Goal: Communication & Community: Answer question/provide support

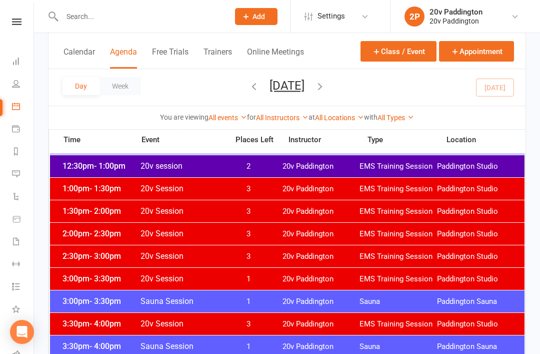
scroll to position [858, 0]
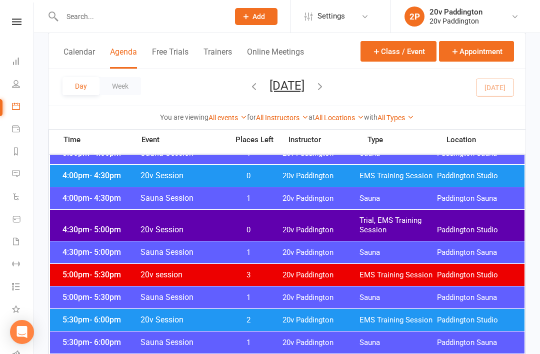
click at [79, 321] on span "5:30pm - 6:00pm" at bounding box center [100, 320] width 80 height 10
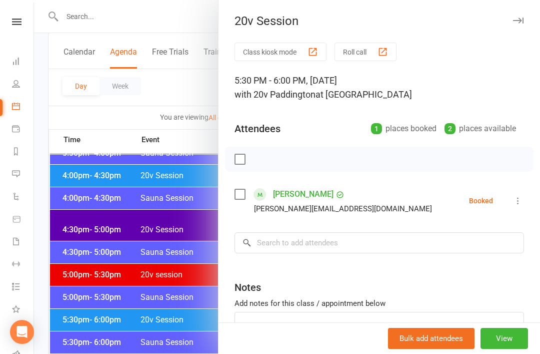
click at [533, 198] on div "Class kiosk mode Roll call 5:30 PM - 6:00 PM, [DATE] with 20v Paddington at [GE…" at bounding box center [380, 219] width 322 height 352
click at [520, 207] on button at bounding box center [518, 201] width 12 height 12
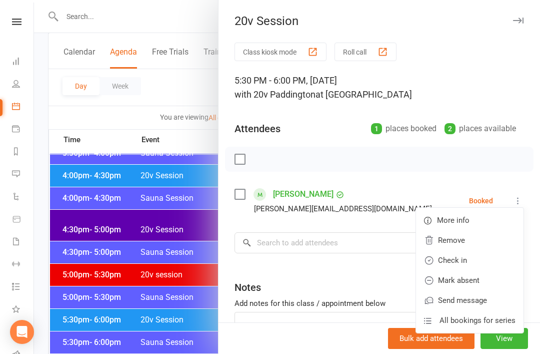
click at [472, 242] on link "Remove" at bounding box center [470, 240] width 108 height 20
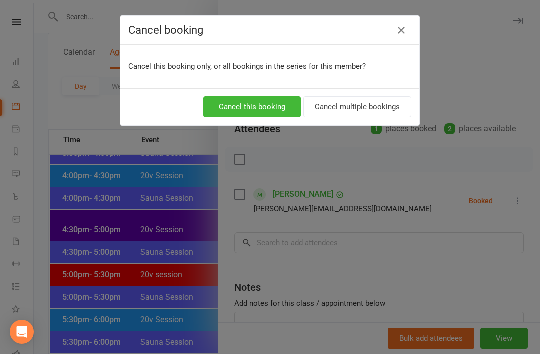
click at [272, 111] on button "Cancel this booking" at bounding box center [253, 106] width 98 height 21
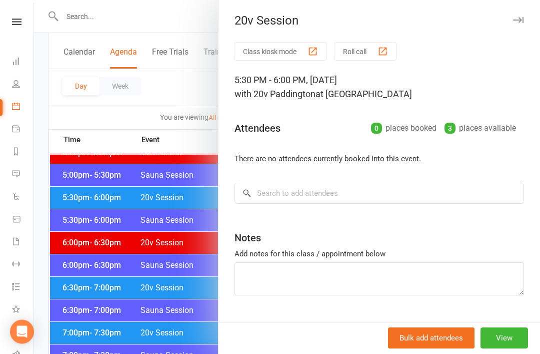
scroll to position [980, 0]
click at [84, 296] on div at bounding box center [287, 177] width 506 height 354
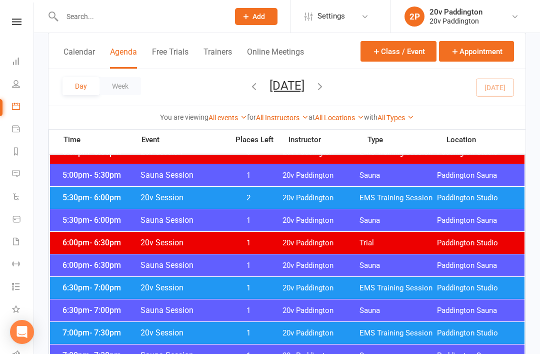
click at [102, 292] on div "6:30pm - 7:00pm 20v Session 1 20v Paddington EMS Training Session [GEOGRAPHIC_D…" at bounding box center [287, 288] width 475 height 22
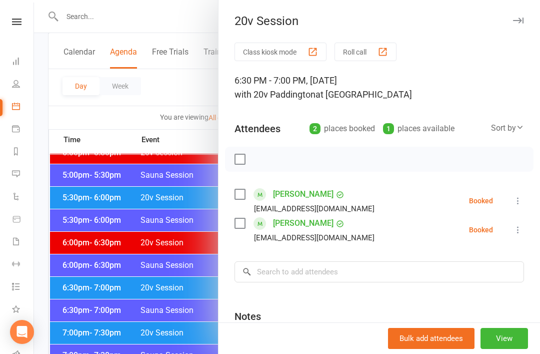
click at [513, 202] on button at bounding box center [518, 201] width 12 height 12
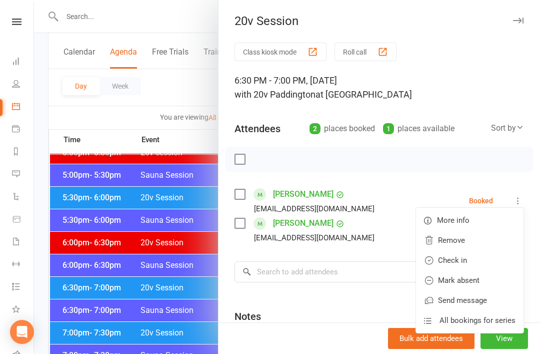
click at [463, 264] on link "Check in" at bounding box center [470, 260] width 108 height 20
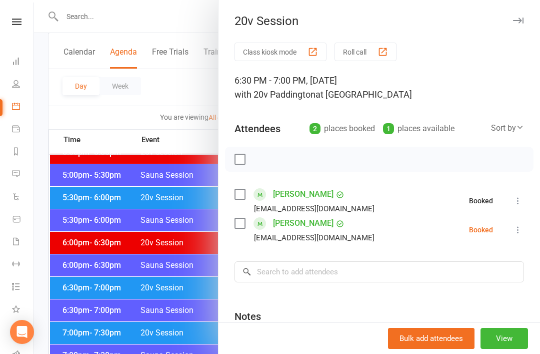
click at [21, 171] on link "Messages -1" at bounding box center [23, 175] width 23 height 23
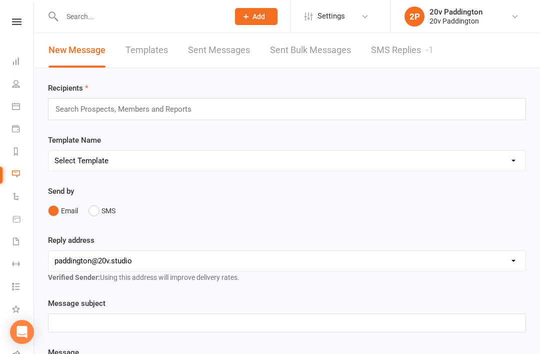
click at [382, 45] on link "SMS Replies -1" at bounding box center [402, 50] width 63 height 35
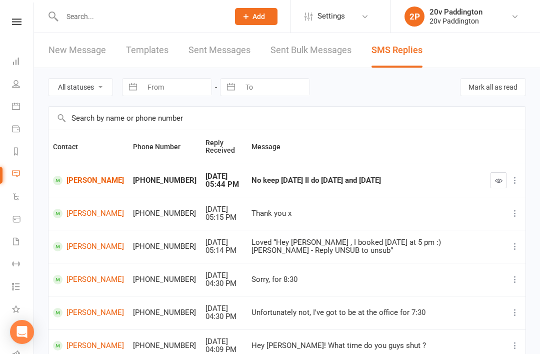
click at [87, 181] on link "[PERSON_NAME]" at bounding box center [88, 181] width 71 height 10
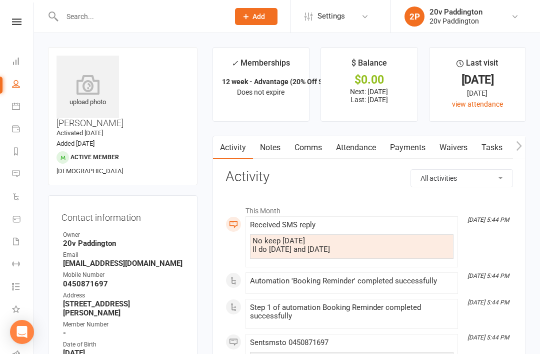
click at [336, 153] on link "Attendance" at bounding box center [356, 147] width 54 height 23
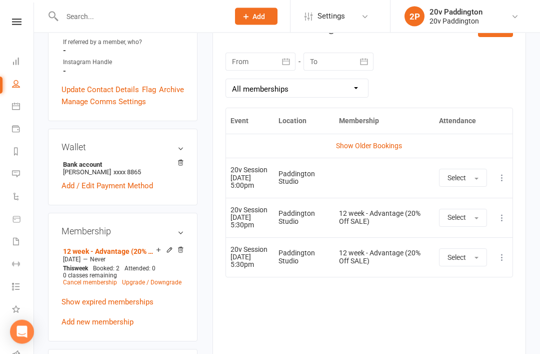
scroll to position [469, 0]
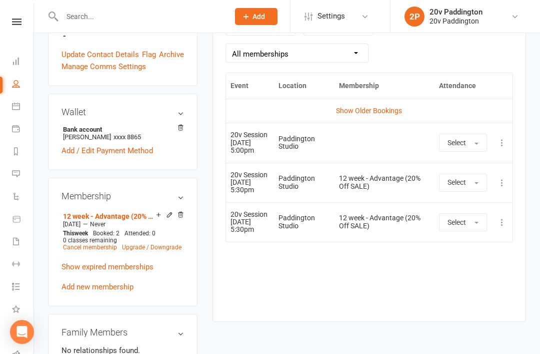
click at [502, 145] on icon at bounding box center [502, 143] width 10 height 10
click at [460, 203] on link "Remove booking" at bounding box center [458, 202] width 99 height 20
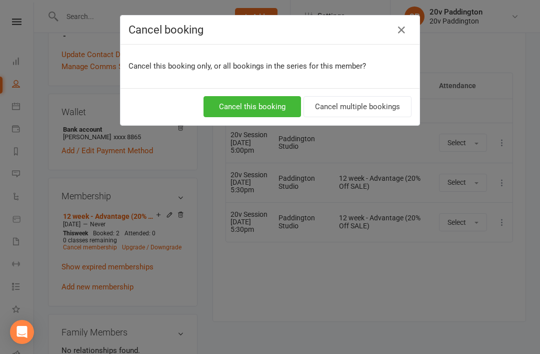
click at [261, 114] on button "Cancel this booking" at bounding box center [253, 106] width 98 height 21
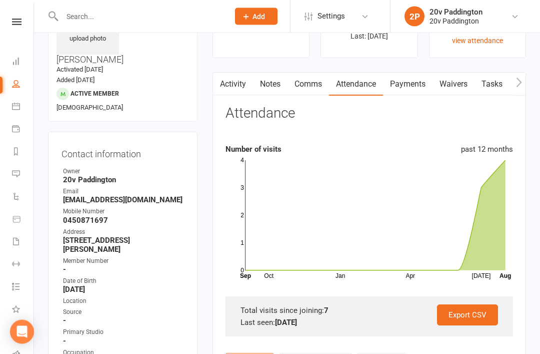
click at [305, 92] on link "Comms" at bounding box center [309, 84] width 42 height 23
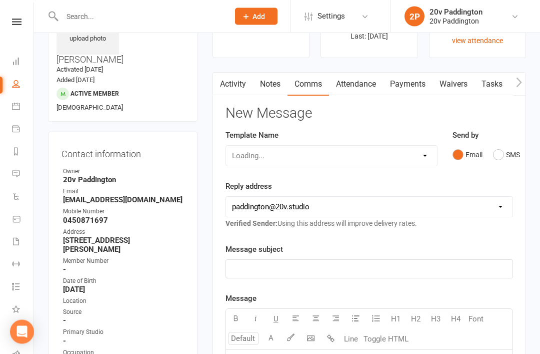
scroll to position [64, 0]
click at [498, 154] on button "SMS" at bounding box center [506, 154] width 27 height 19
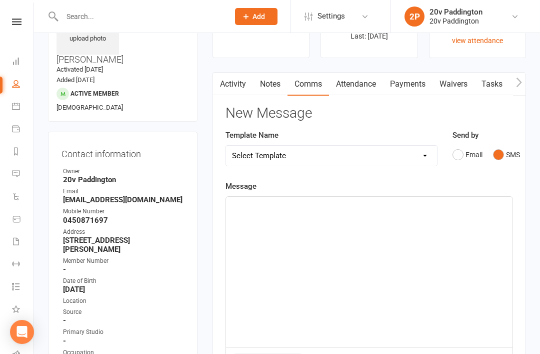
click at [408, 270] on div "﻿" at bounding box center [369, 272] width 287 height 150
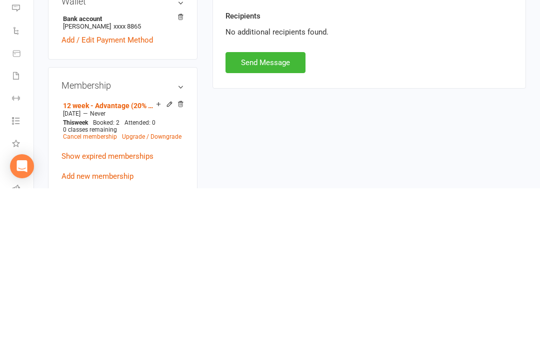
click at [282, 218] on button "Send Message" at bounding box center [266, 228] width 80 height 21
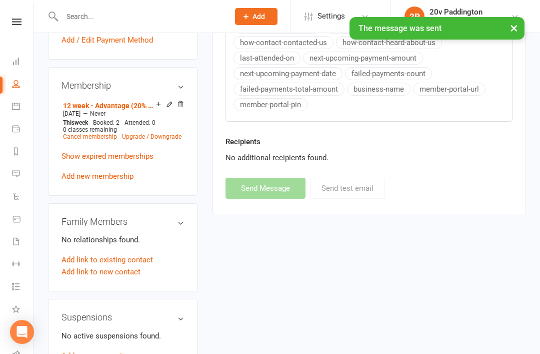
click at [23, 168] on link "Messages -1" at bounding box center [23, 175] width 23 height 23
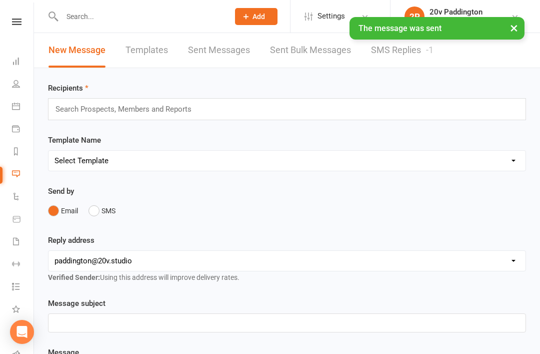
click at [387, 51] on link "SMS Replies -1" at bounding box center [402, 50] width 63 height 35
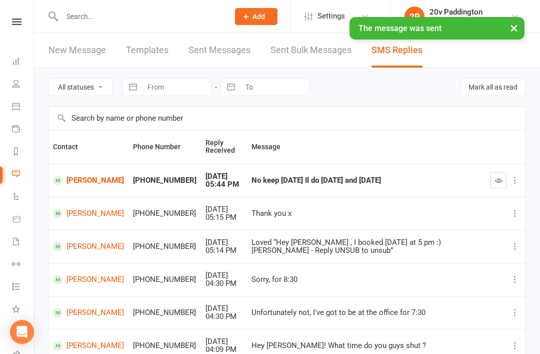
click at [499, 181] on icon "button" at bounding box center [499, 181] width 8 height 8
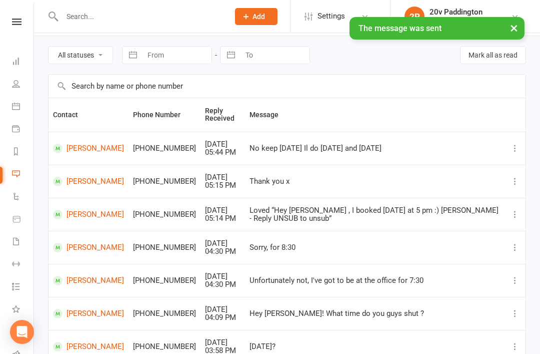
click at [94, 54] on select "All statuses Read only Unread only" at bounding box center [81, 55] width 64 height 17
select select "unread_only"
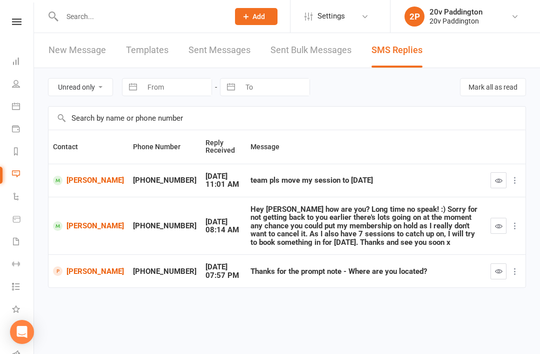
scroll to position [0, 0]
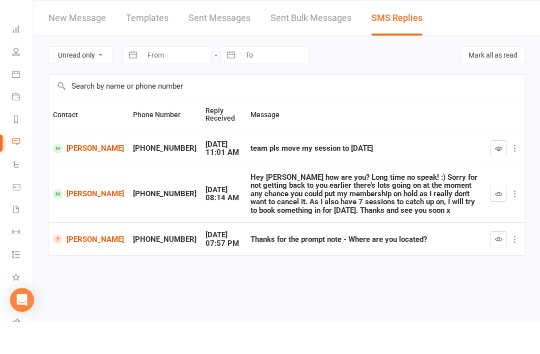
click at [492, 172] on button "button" at bounding box center [499, 180] width 16 height 16
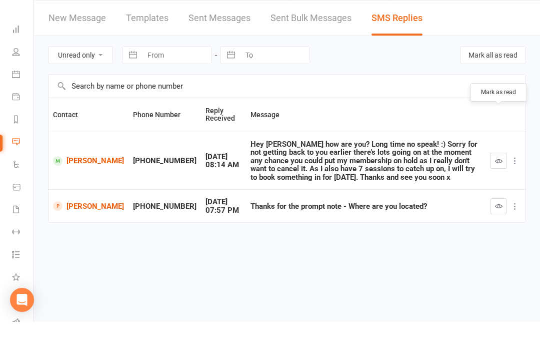
click at [72, 188] on link "[PERSON_NAME]" at bounding box center [88, 193] width 71 height 10
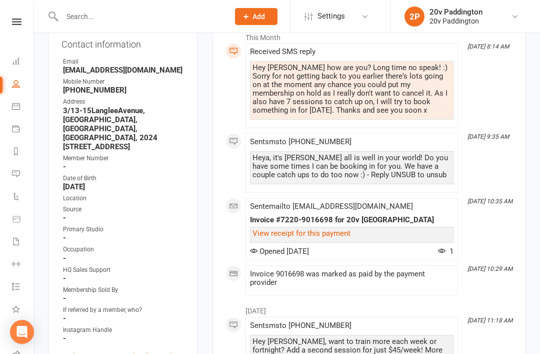
scroll to position [173, 0]
